Goal: Task Accomplishment & Management: Use online tool/utility

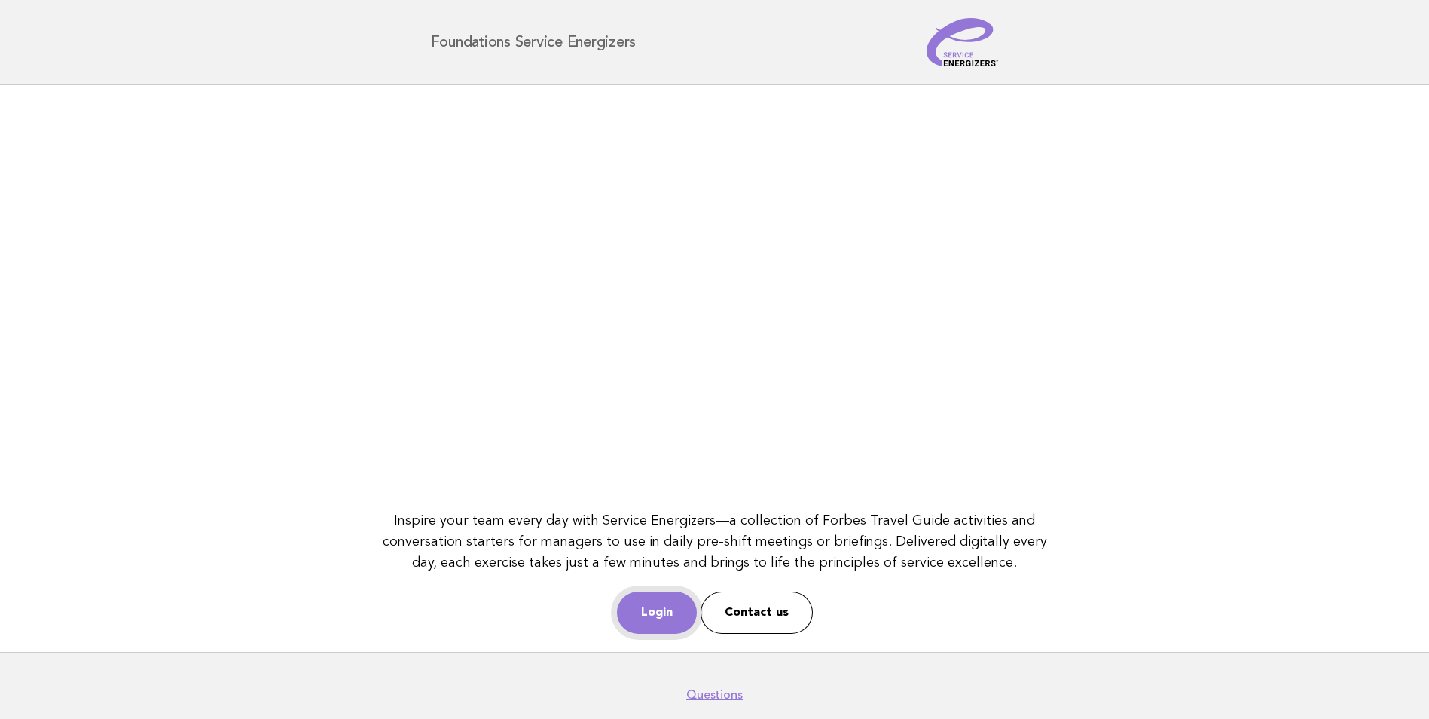
click at [677, 621] on link "Login" at bounding box center [657, 612] width 80 height 42
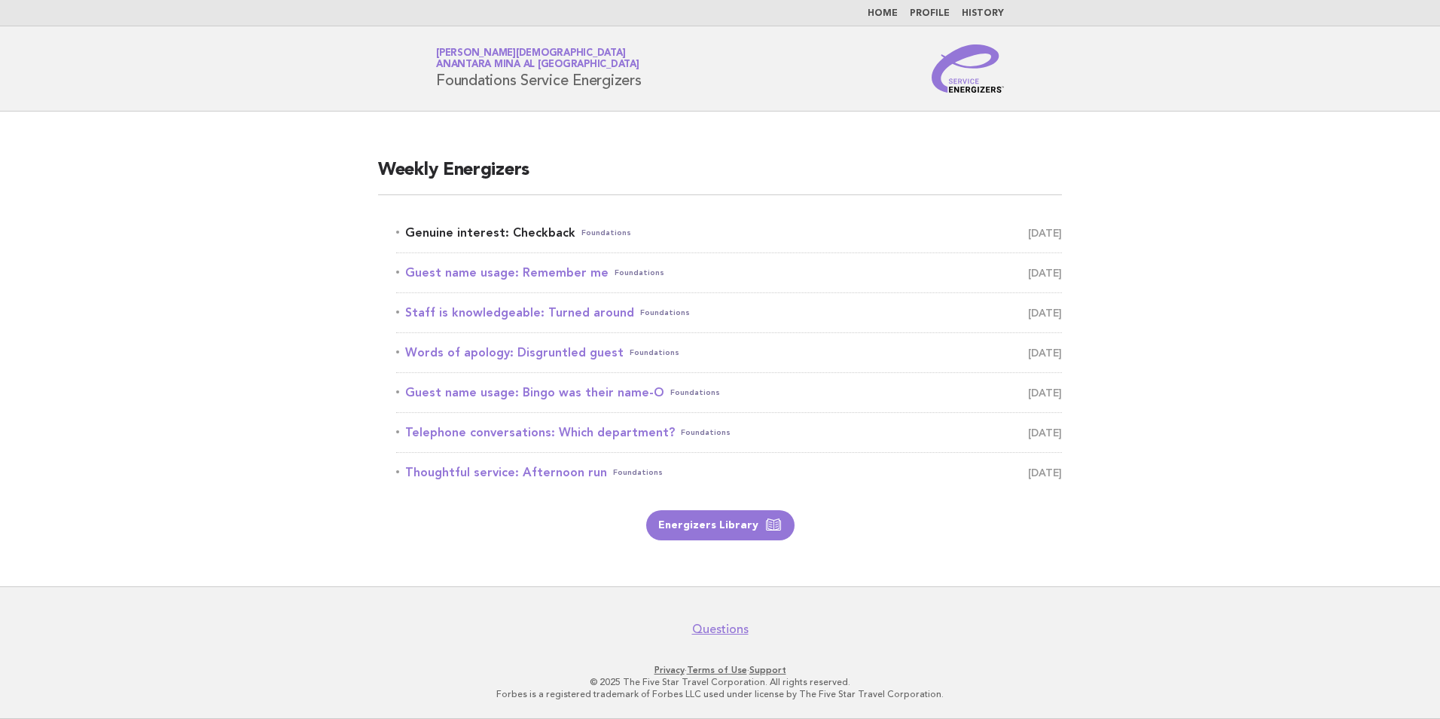
click at [508, 233] on link "Genuine interest: Checkback Foundations [DATE]" at bounding box center [729, 232] width 666 height 21
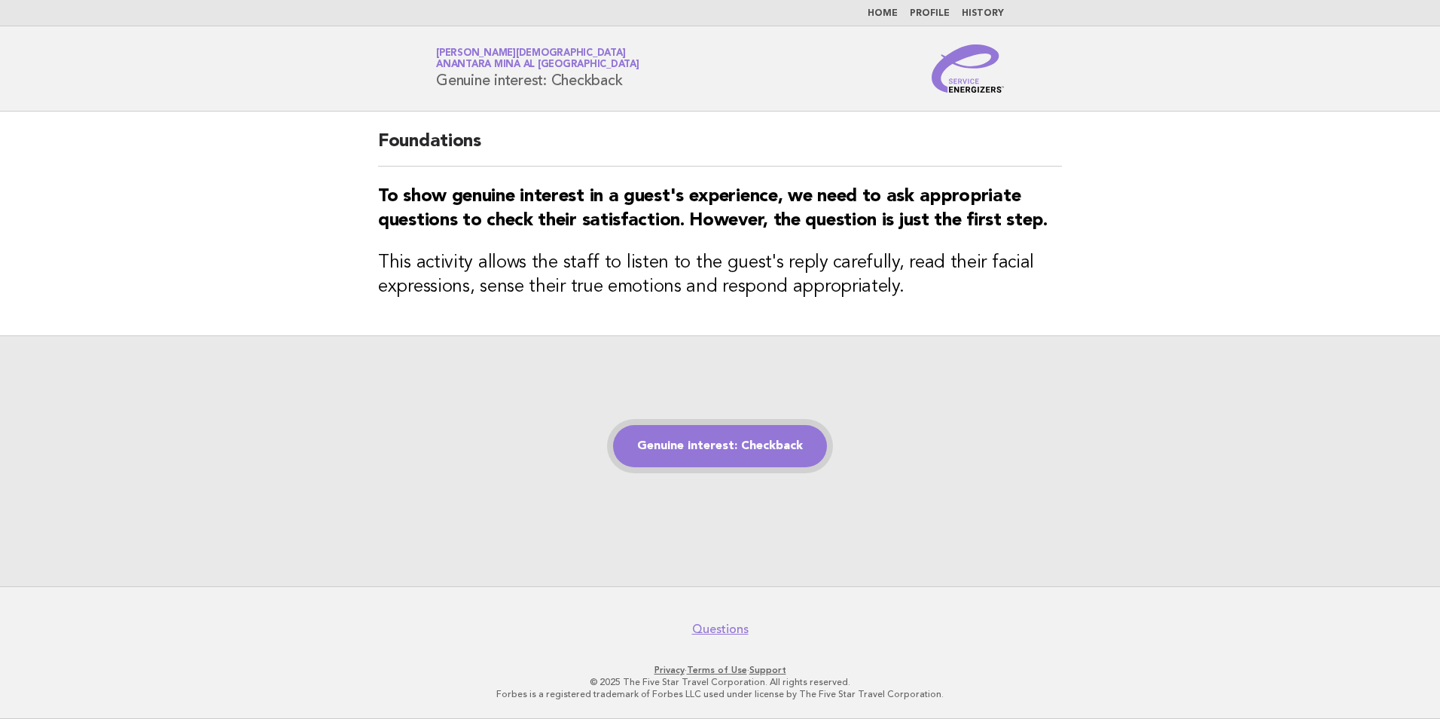
click at [741, 459] on link "Genuine interest: Checkback" at bounding box center [720, 446] width 214 height 42
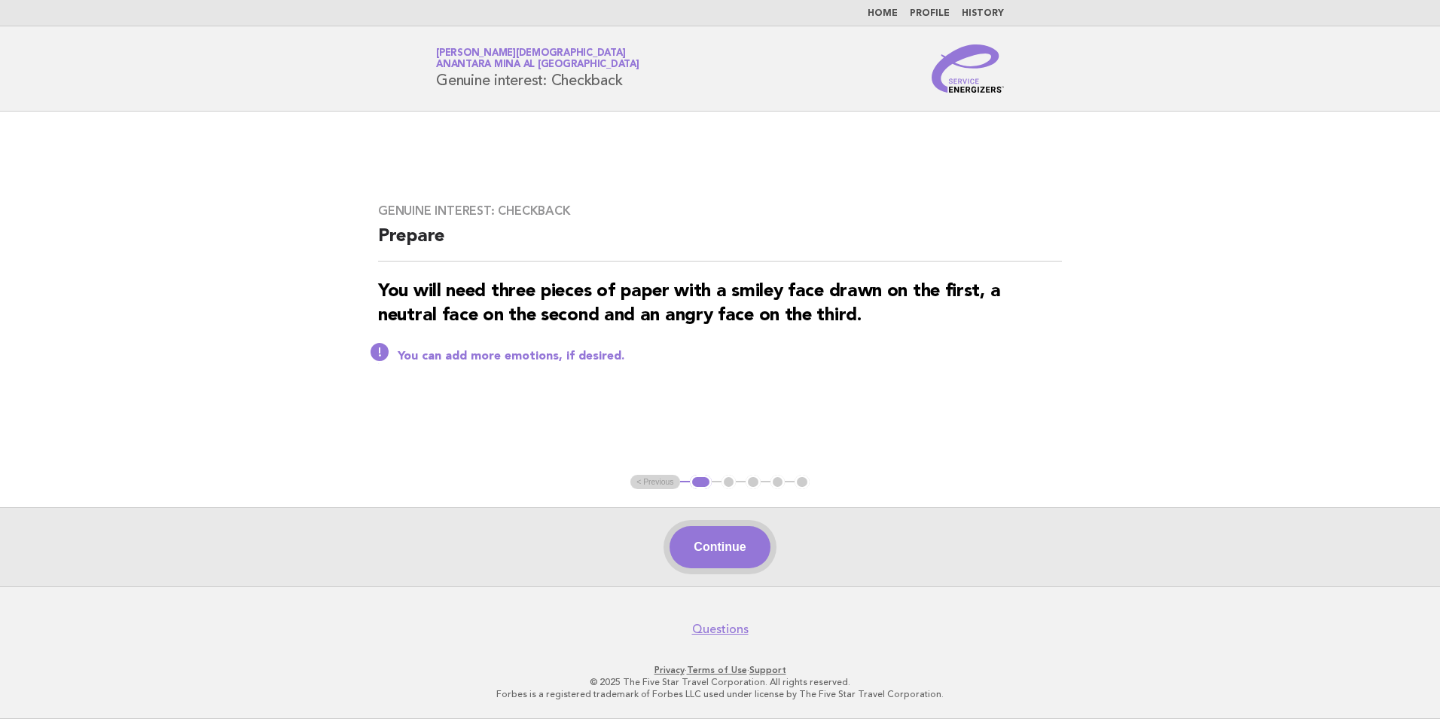
click at [744, 542] on button "Continue" at bounding box center [720, 547] width 100 height 42
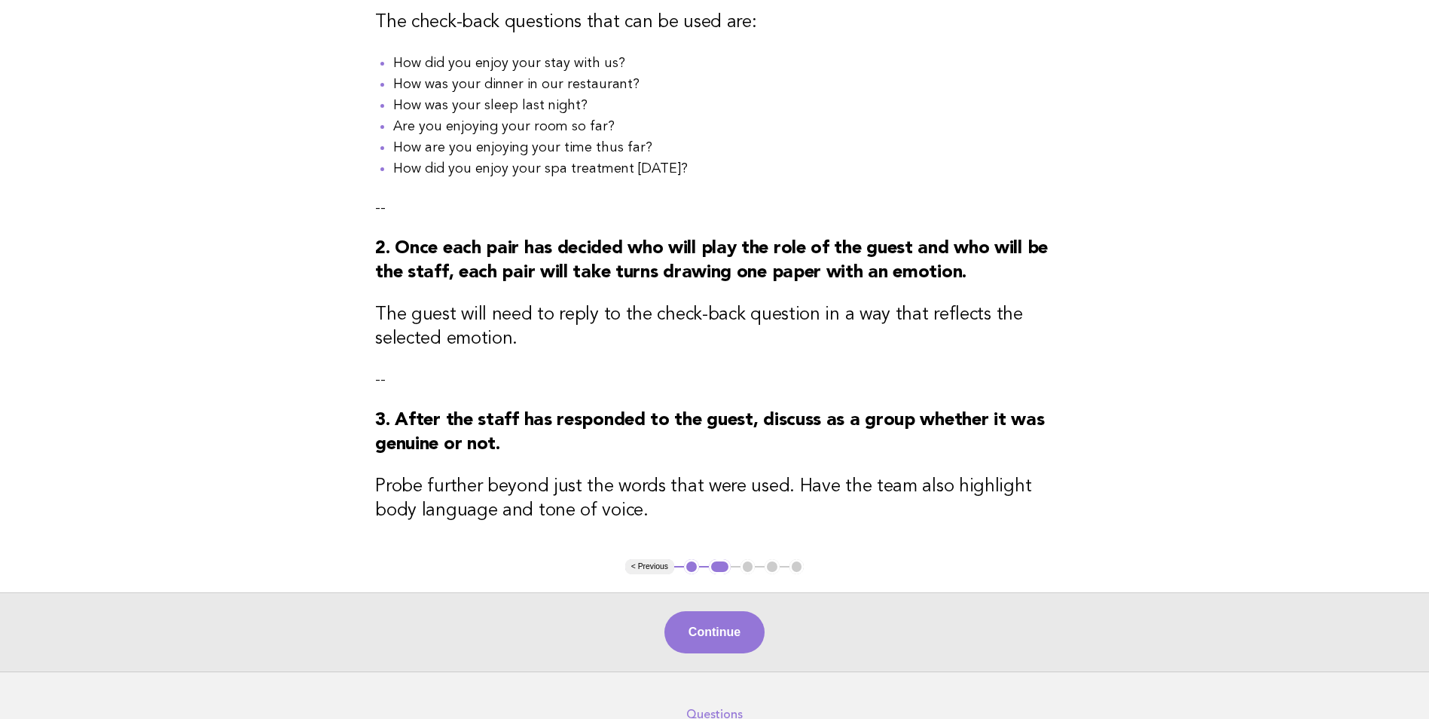
scroll to position [355, 0]
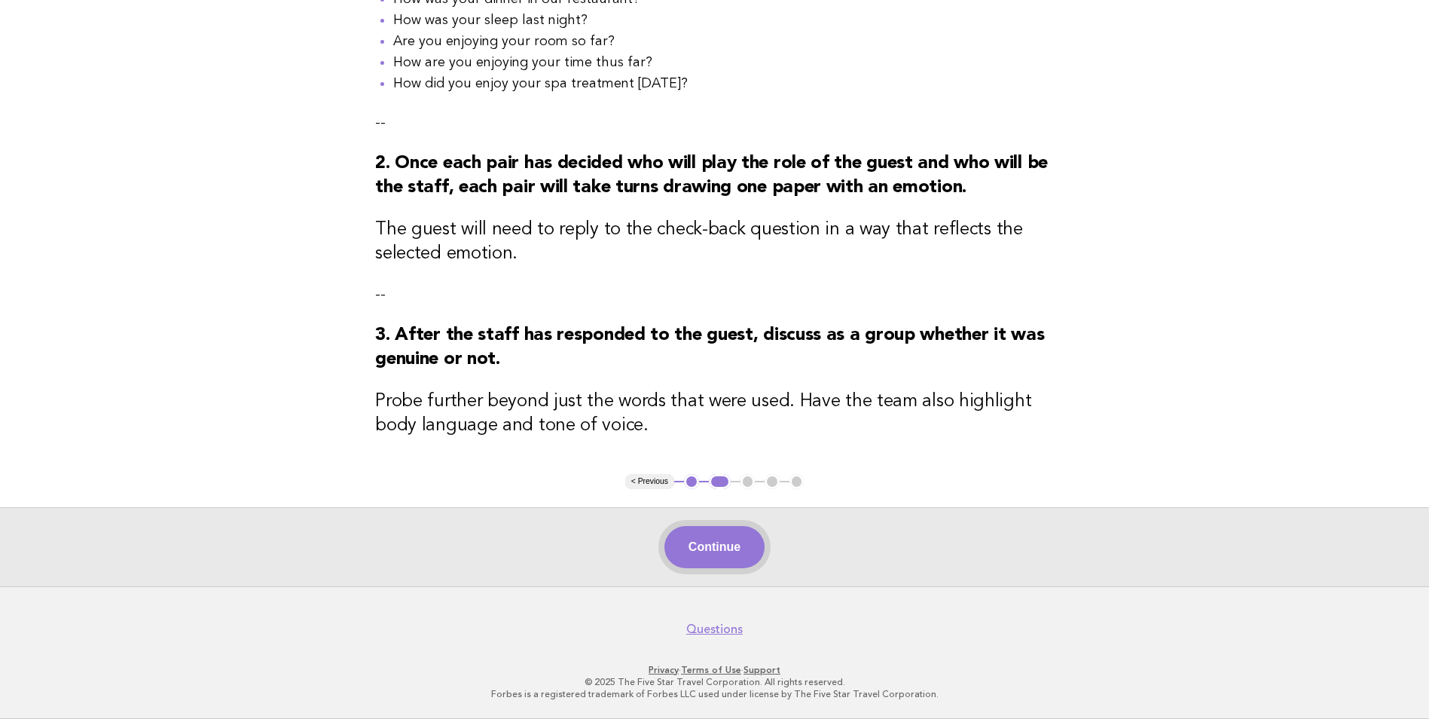
click at [719, 542] on button "Continue" at bounding box center [714, 547] width 100 height 42
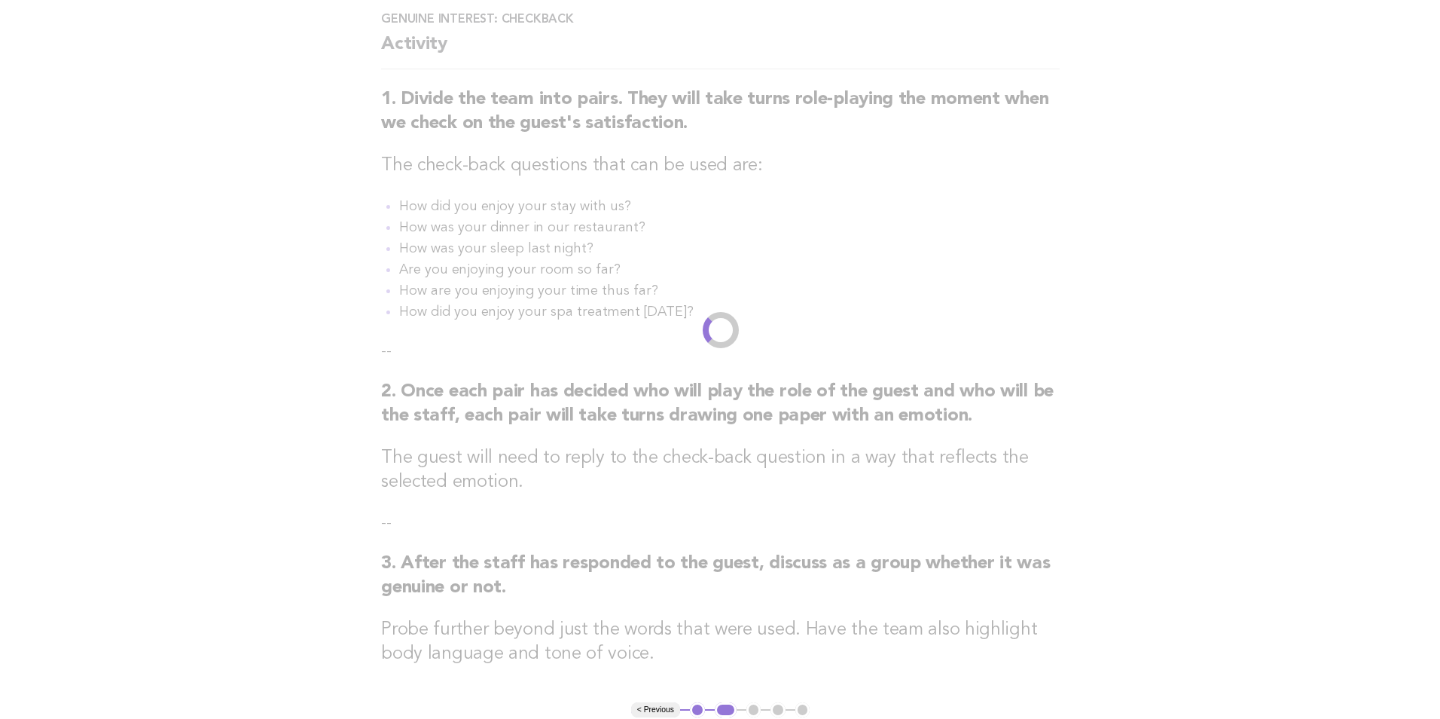
scroll to position [0, 0]
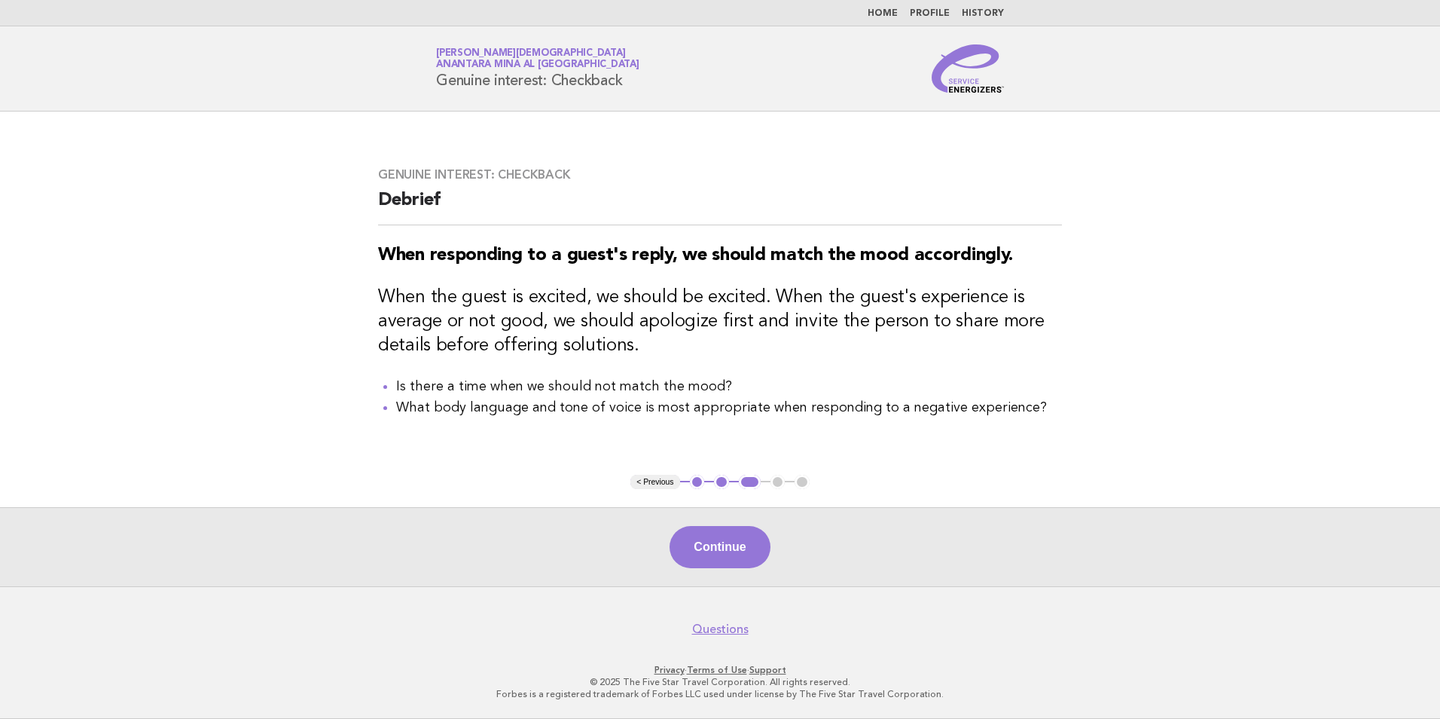
click at [719, 542] on button "Continue" at bounding box center [720, 547] width 100 height 42
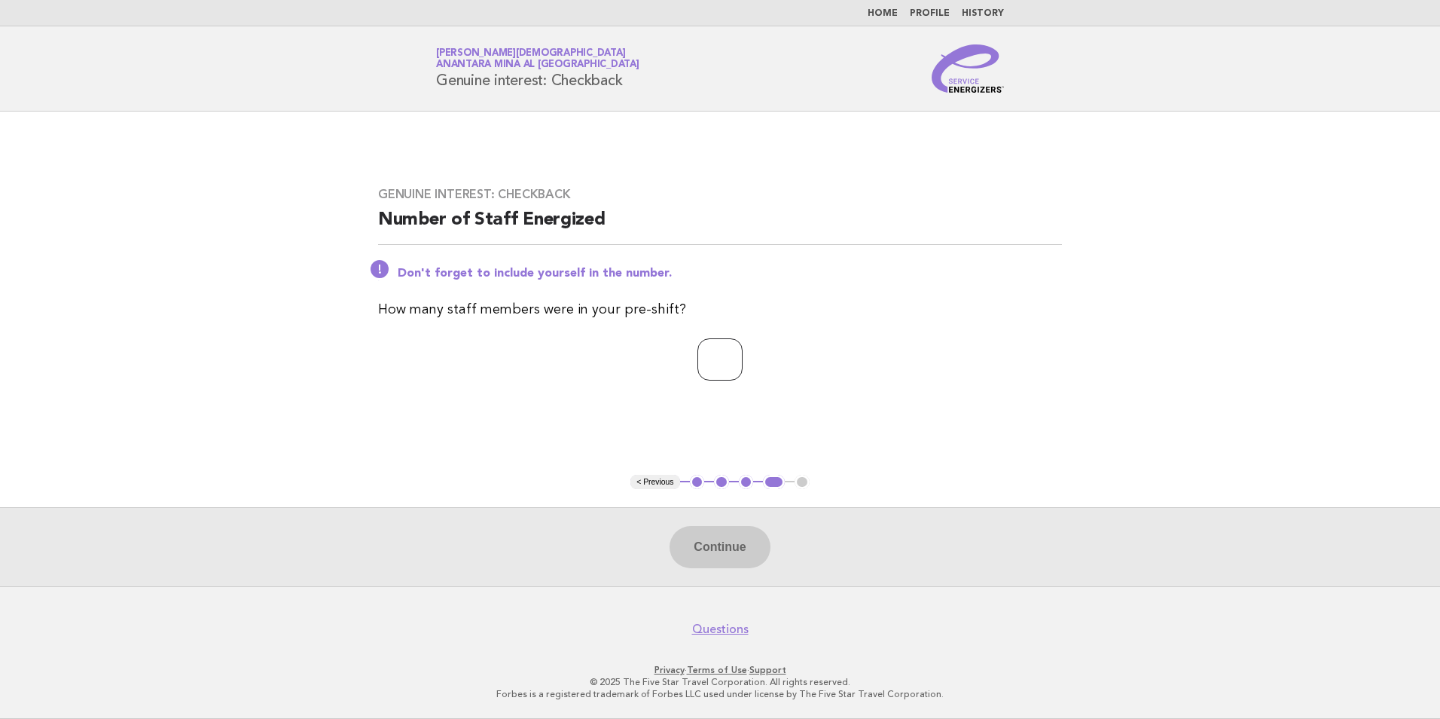
click at [731, 368] on input "number" at bounding box center [719, 359] width 45 height 42
type input "*"
click at [724, 551] on button "Continue" at bounding box center [720, 547] width 100 height 42
